Goal: Task Accomplishment & Management: Use online tool/utility

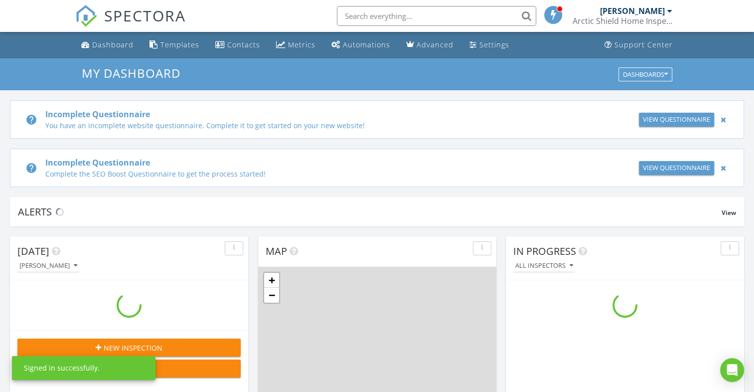
scroll to position [922, 769]
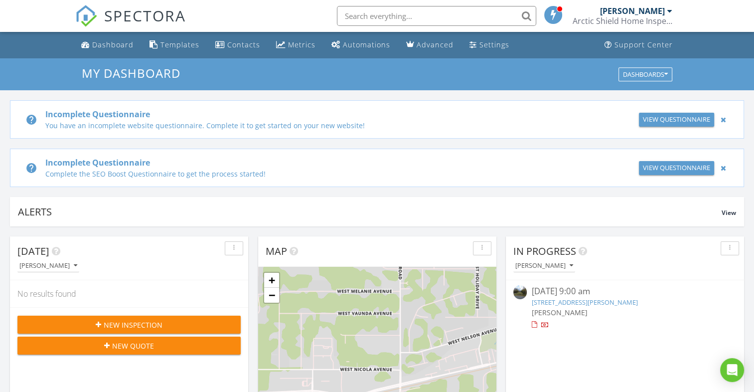
click at [539, 312] on span "[PERSON_NAME]" at bounding box center [560, 311] width 56 height 9
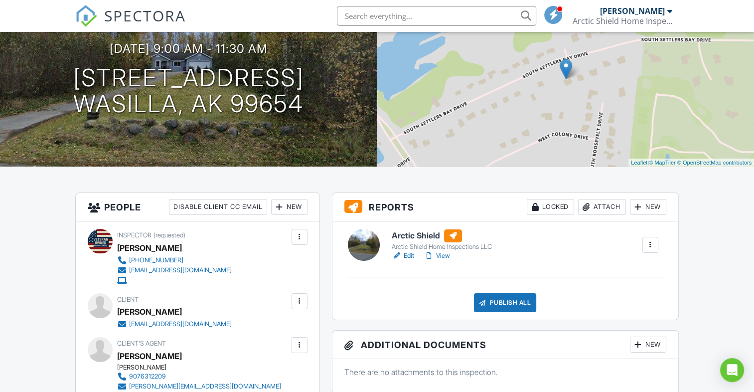
click at [442, 254] on link "View" at bounding box center [437, 256] width 26 height 10
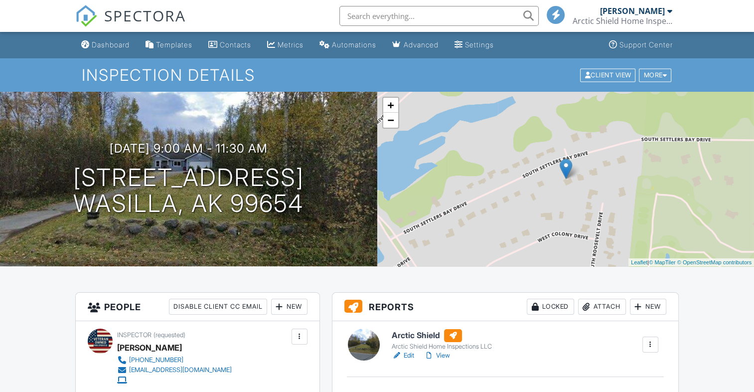
click at [447, 353] on link "View" at bounding box center [437, 355] width 26 height 10
click at [431, 355] on div at bounding box center [429, 355] width 10 height 10
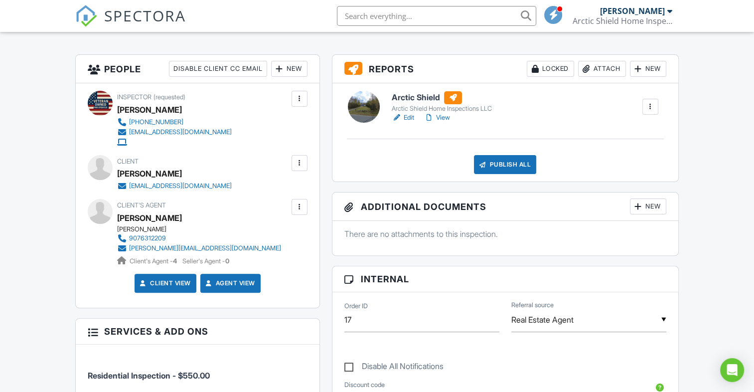
scroll to position [149, 0]
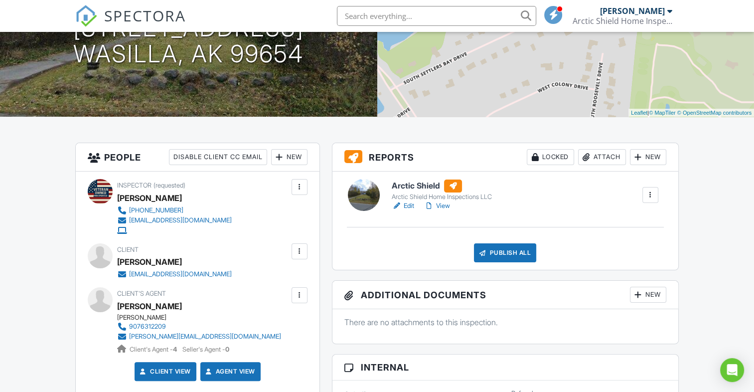
click at [437, 203] on link "View" at bounding box center [437, 206] width 26 height 10
